Goal: Task Accomplishment & Management: Manage account settings

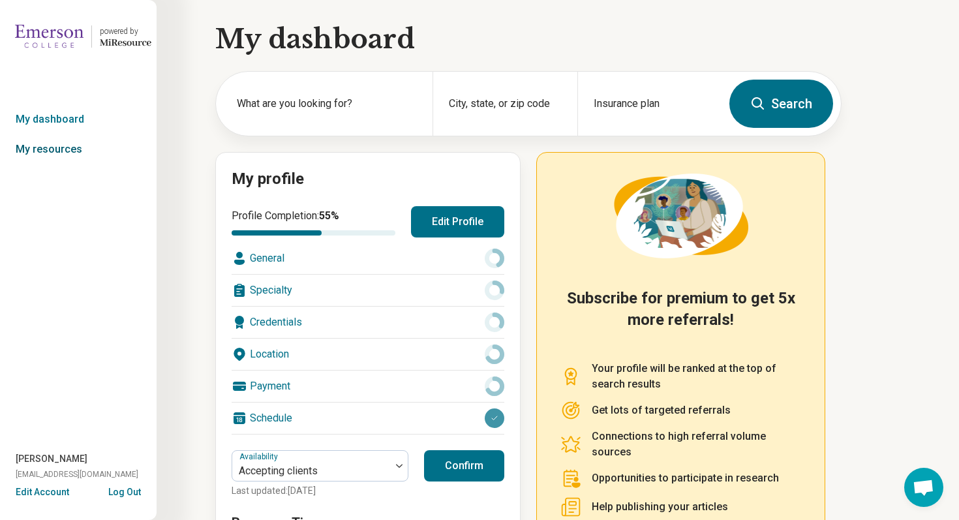
click at [73, 152] on link "My resources" at bounding box center [78, 149] width 157 height 30
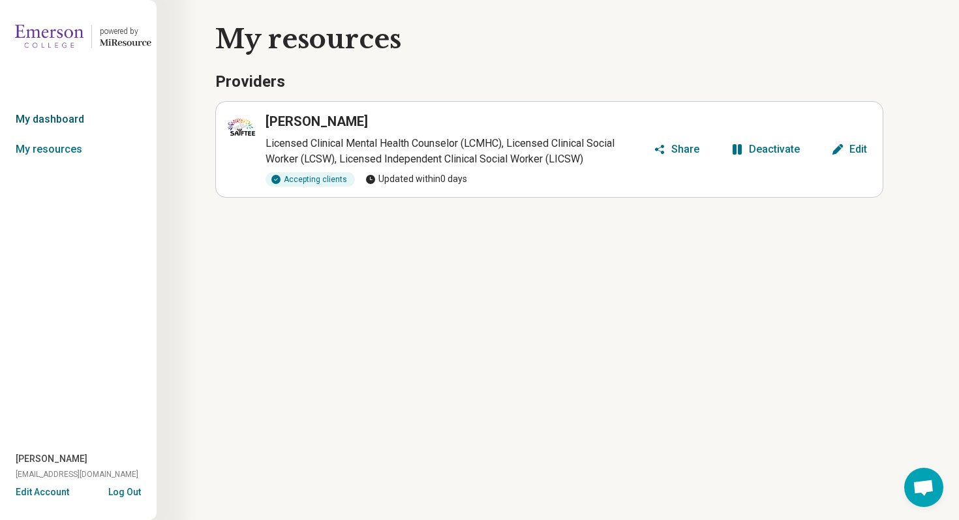
click at [65, 125] on link "My dashboard" at bounding box center [78, 119] width 157 height 30
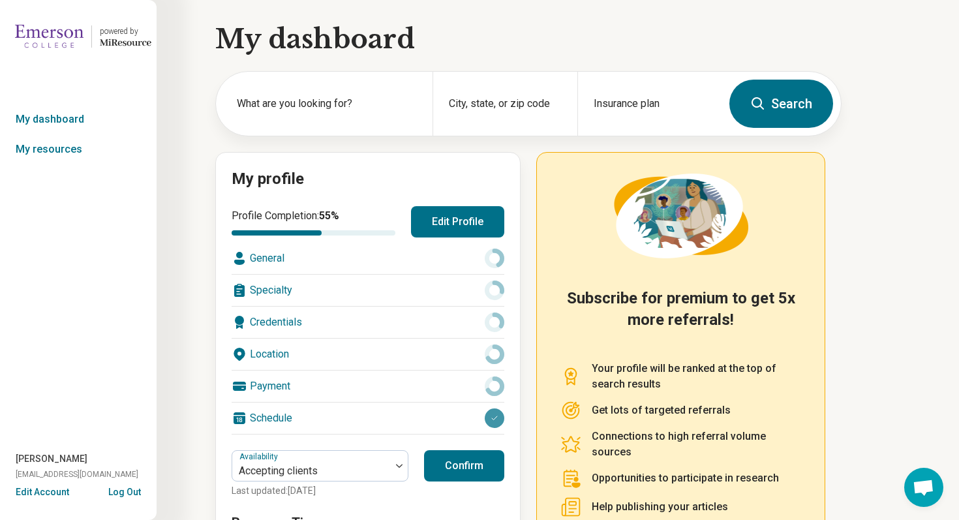
click at [131, 491] on button "Log Out" at bounding box center [124, 491] width 33 height 10
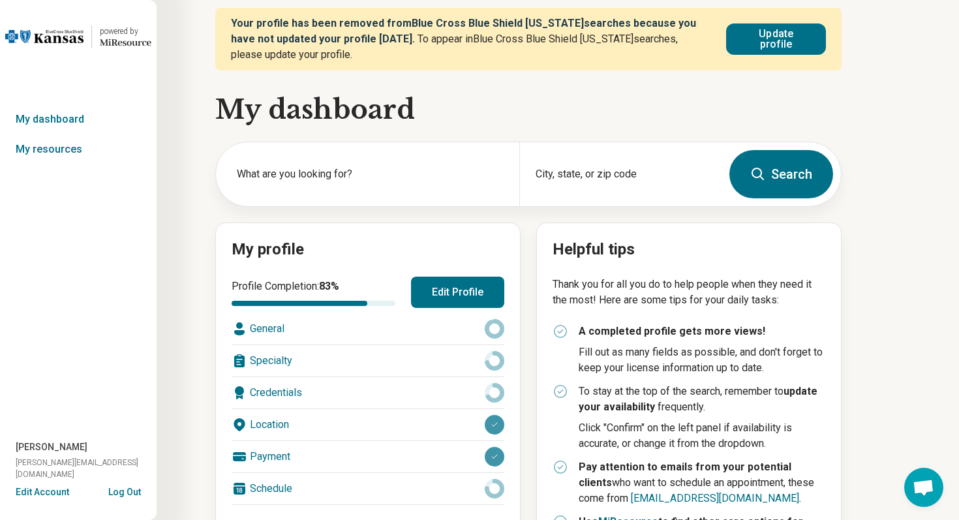
click at [43, 494] on button "Edit Account" at bounding box center [43, 493] width 54 height 14
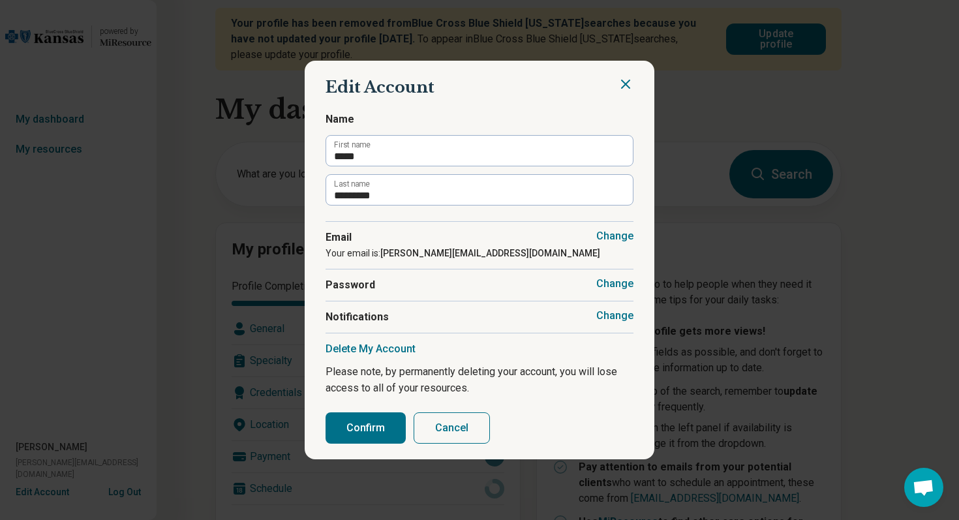
click at [621, 319] on button "Change" at bounding box center [614, 315] width 37 height 13
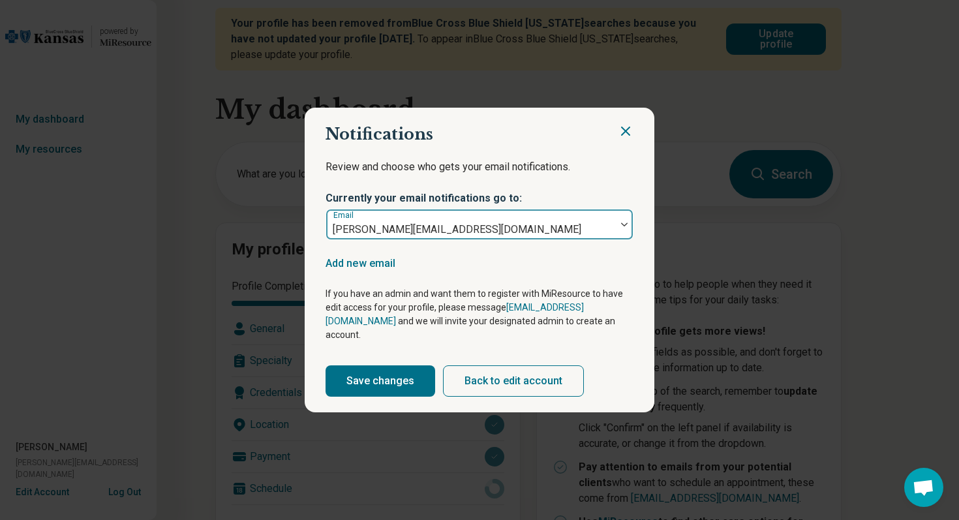
click at [621, 233] on div at bounding box center [624, 224] width 17 height 30
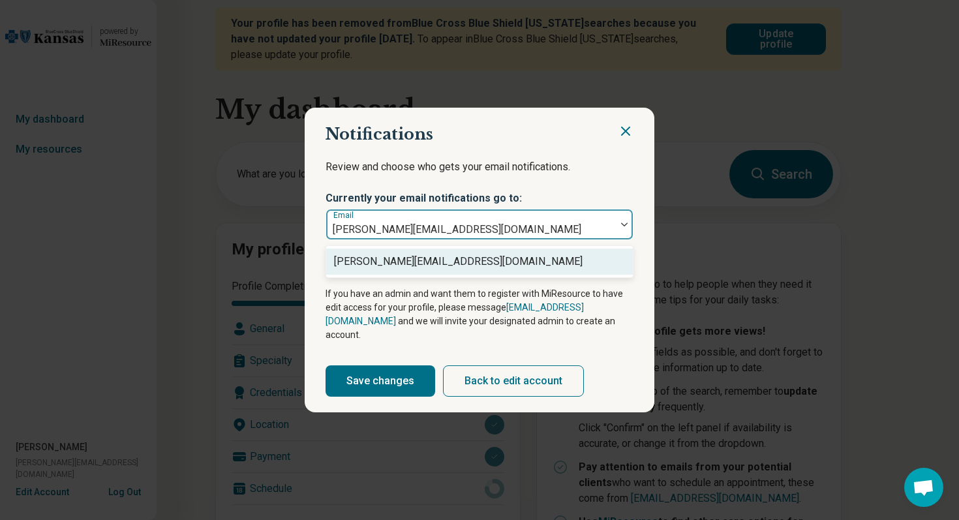
click at [609, 176] on p "Review and choose who gets your email notifications." at bounding box center [480, 175] width 308 height 33
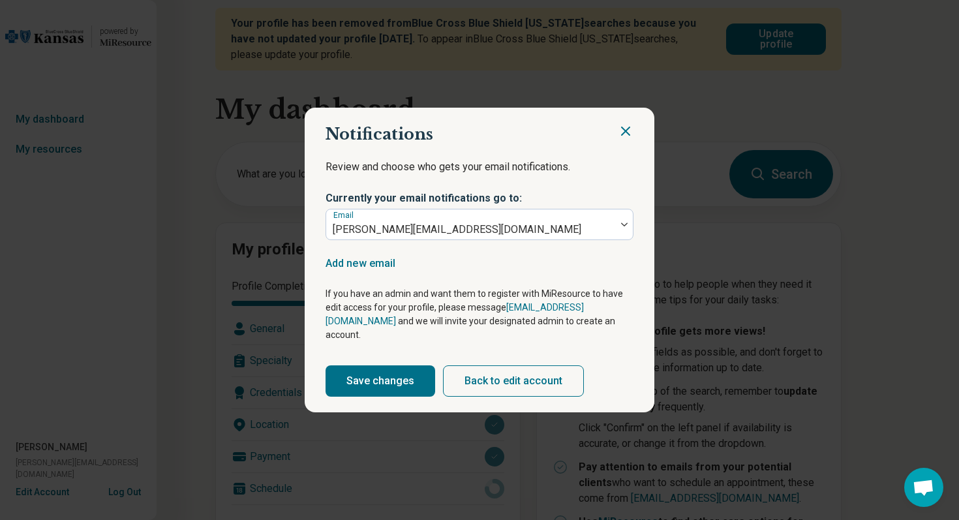
click at [626, 135] on icon "Close" at bounding box center [626, 131] width 8 height 8
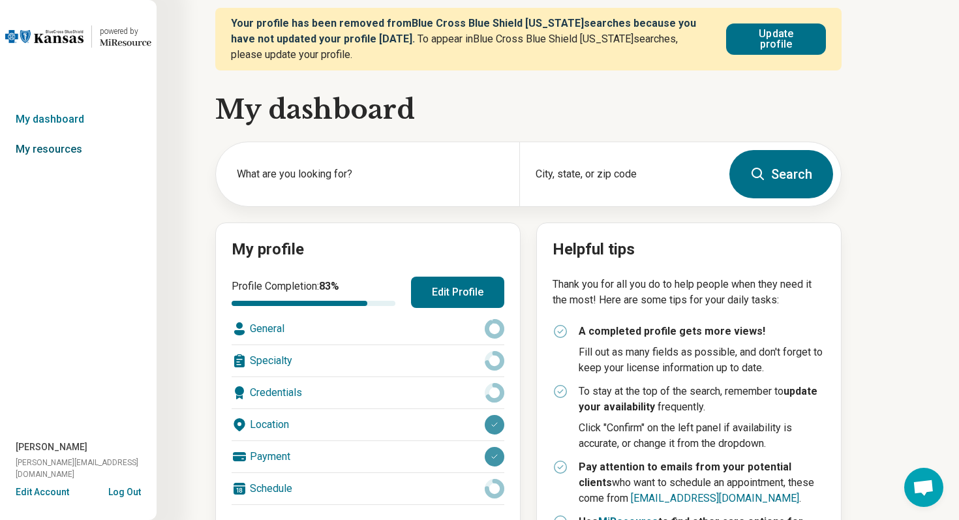
click at [69, 161] on link "My resources" at bounding box center [78, 149] width 157 height 30
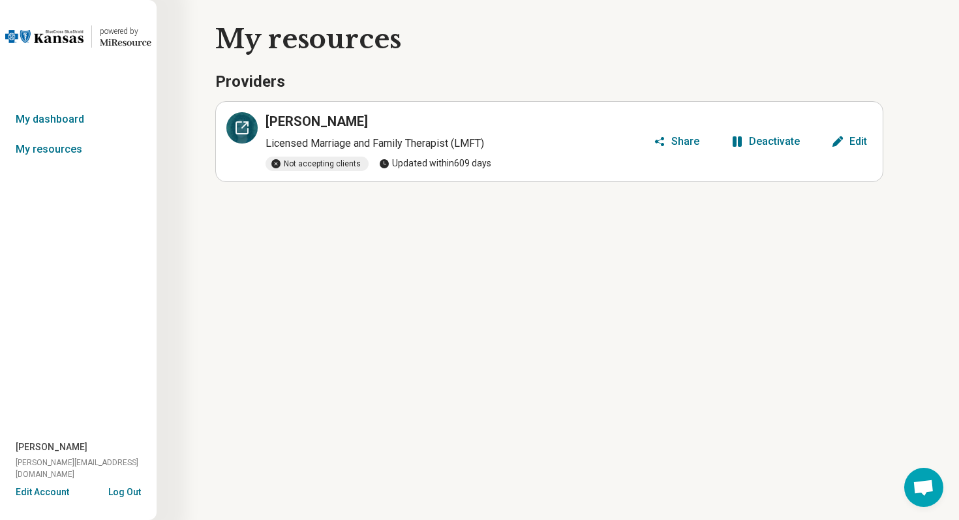
click at [242, 127] on icon at bounding box center [242, 128] width 16 height 16
click at [87, 149] on link "My resources" at bounding box center [78, 149] width 157 height 30
click at [66, 146] on link "My resources" at bounding box center [78, 149] width 157 height 30
click at [52, 149] on link "My resources" at bounding box center [78, 149] width 157 height 30
click at [56, 116] on link "My dashboard" at bounding box center [78, 119] width 157 height 30
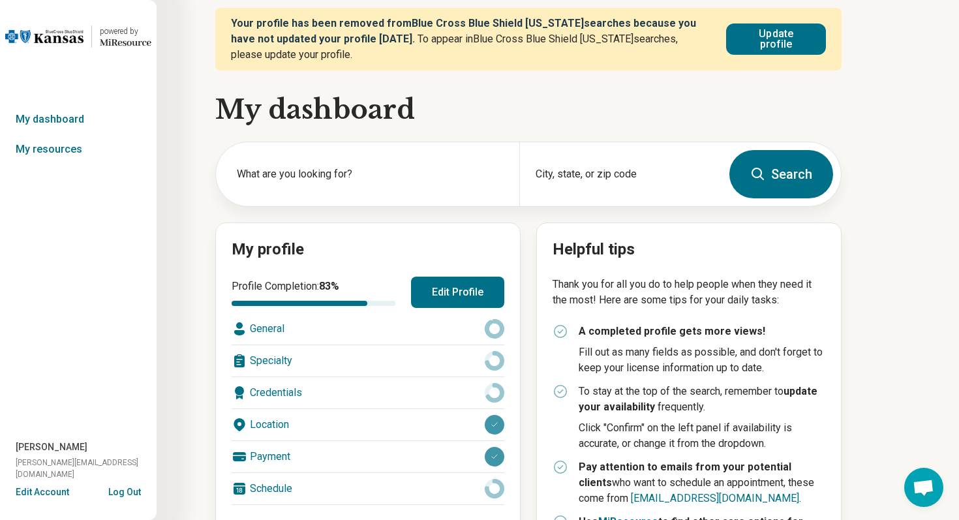
click at [466, 277] on button "Edit Profile" at bounding box center [457, 292] width 93 height 31
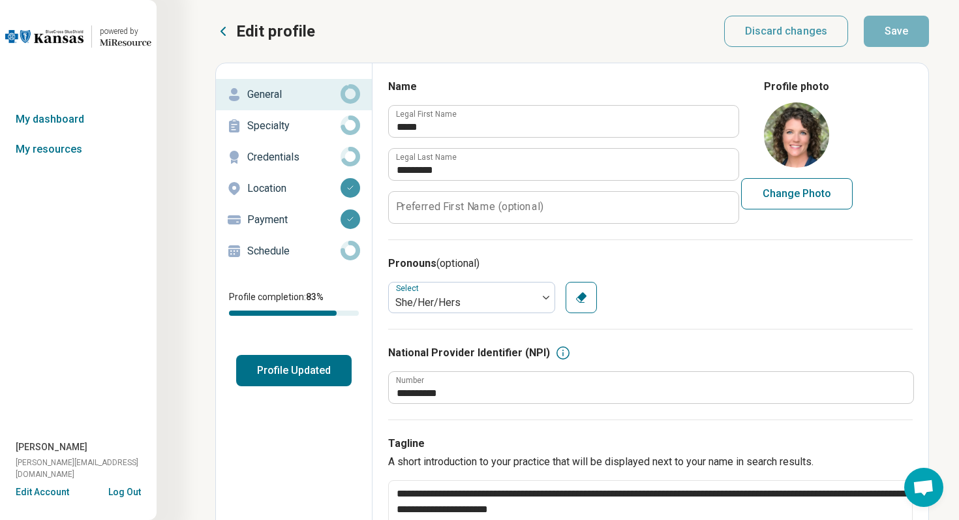
click at [278, 247] on p "Schedule" at bounding box center [293, 251] width 93 height 16
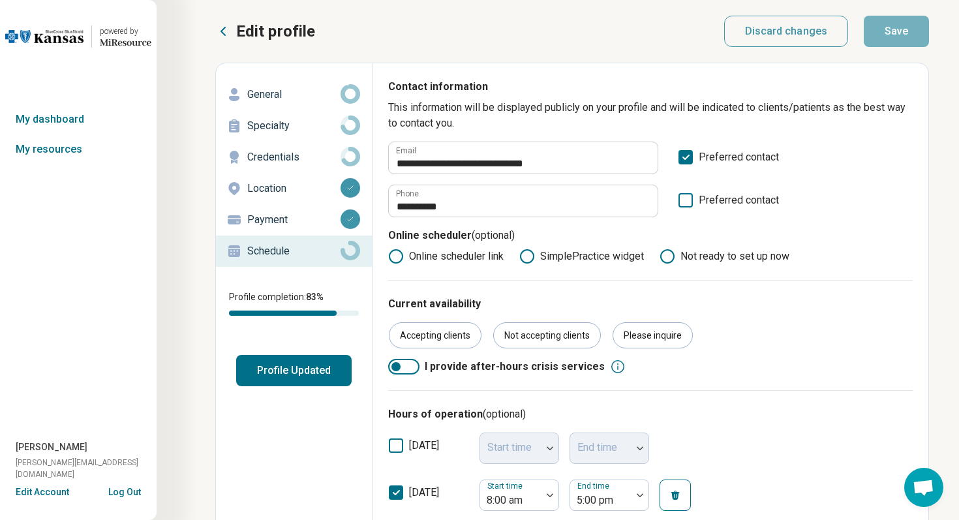
click at [127, 491] on button "Log Out" at bounding box center [124, 491] width 33 height 10
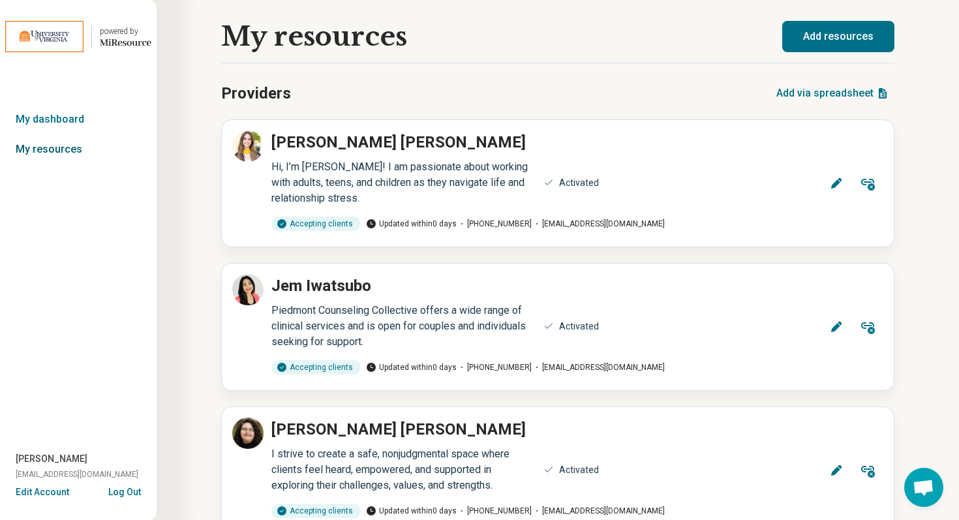
click at [74, 148] on link "My resources" at bounding box center [78, 149] width 157 height 30
click at [66, 148] on link "My resources" at bounding box center [78, 149] width 157 height 30
click at [60, 123] on link "My dashboard" at bounding box center [78, 119] width 157 height 30
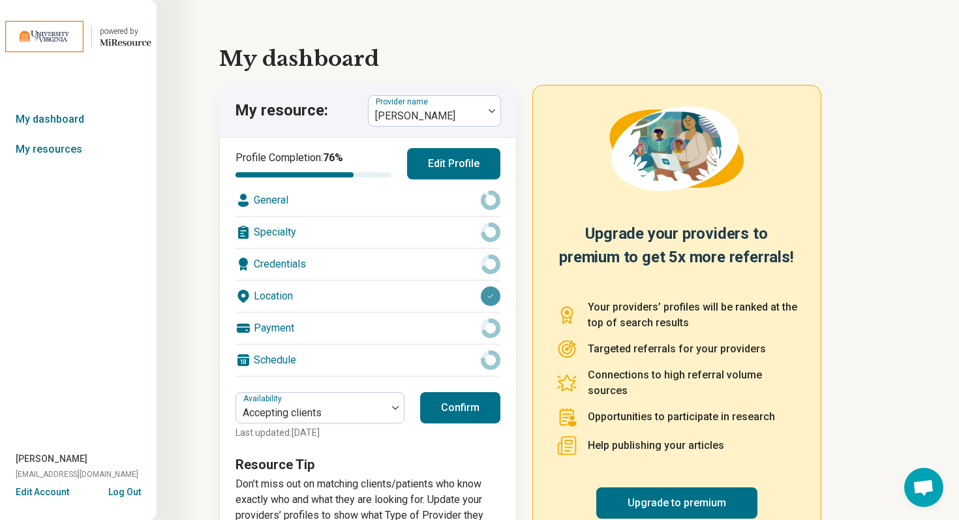
scroll to position [56, 0]
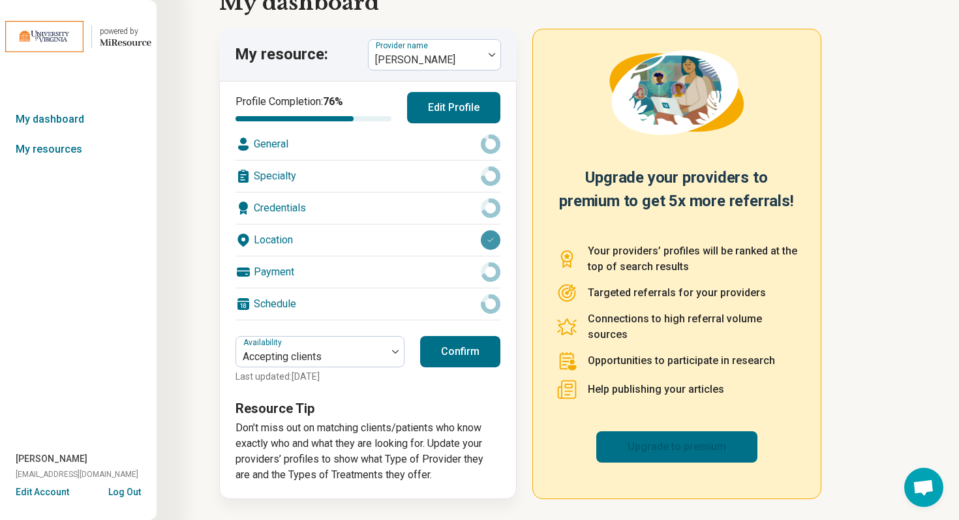
click at [682, 448] on link "Upgrade to premium" at bounding box center [676, 446] width 161 height 31
click at [132, 491] on button "Log Out" at bounding box center [124, 491] width 33 height 10
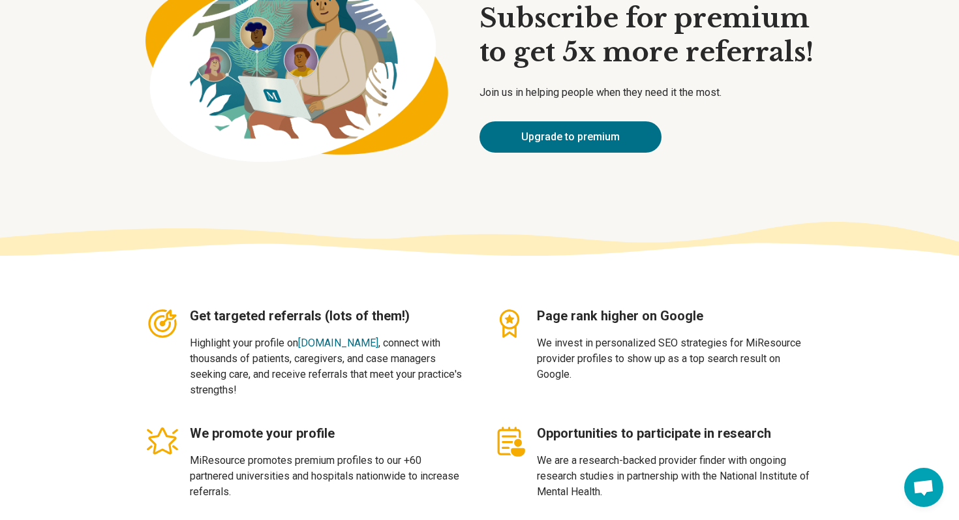
type textarea "*"
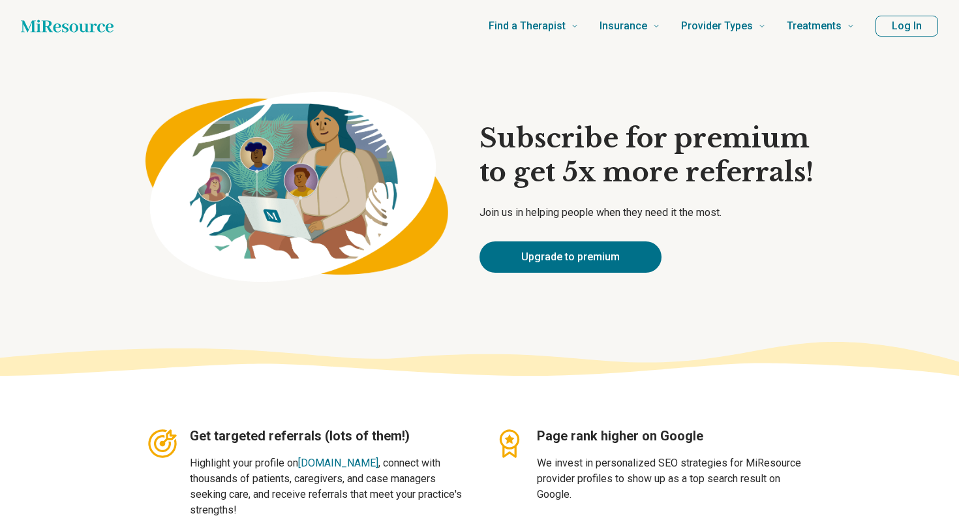
type textarea "*"
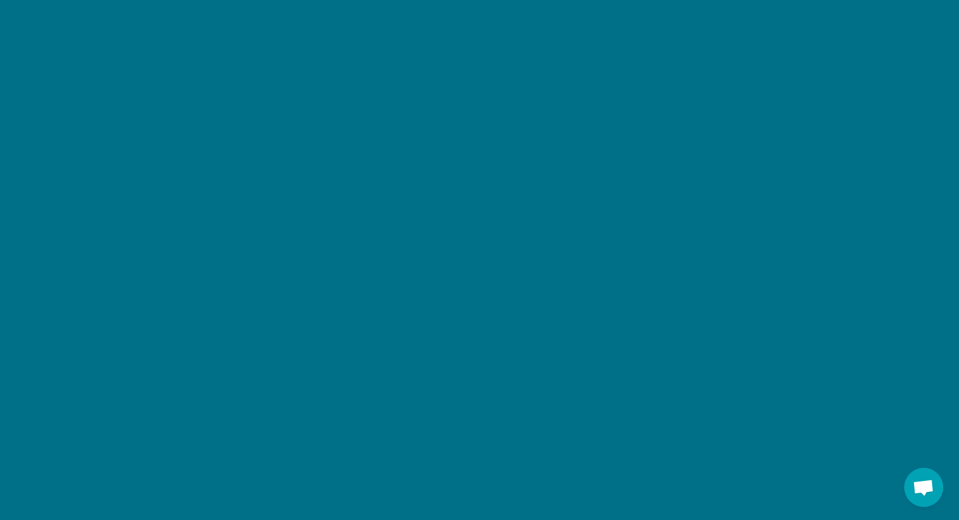
scroll to position [1517, 0]
